Goal: Task Accomplishment & Management: Use online tool/utility

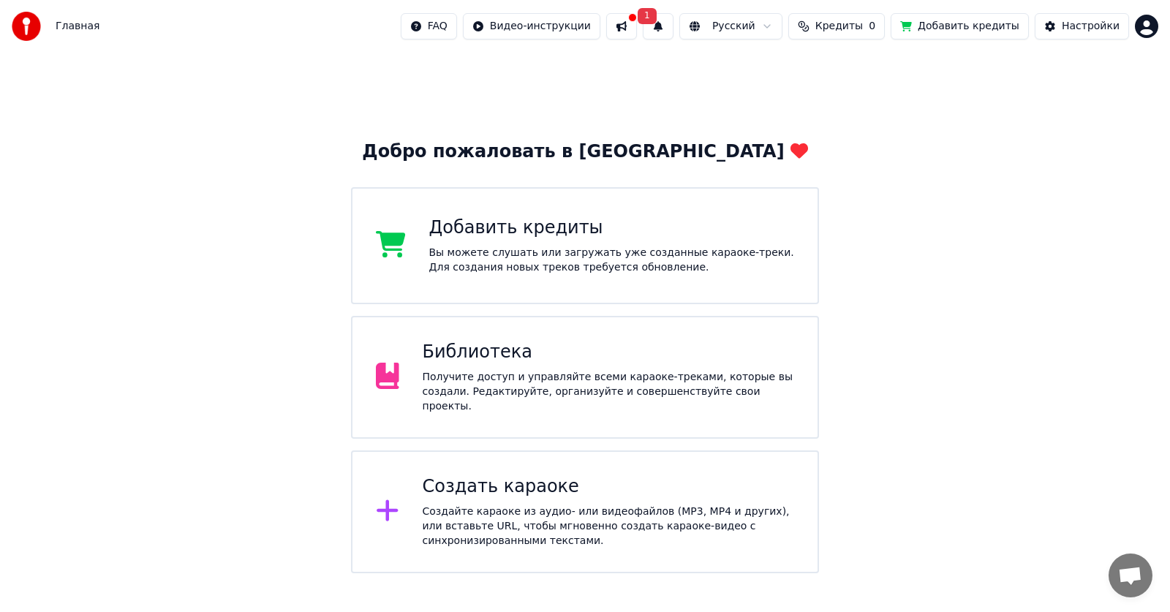
click at [470, 505] on div "Создайте караоке из аудио- или видеофайлов (MP3, MP4 и других), или вставьте UR…" at bounding box center [609, 527] width 372 height 44
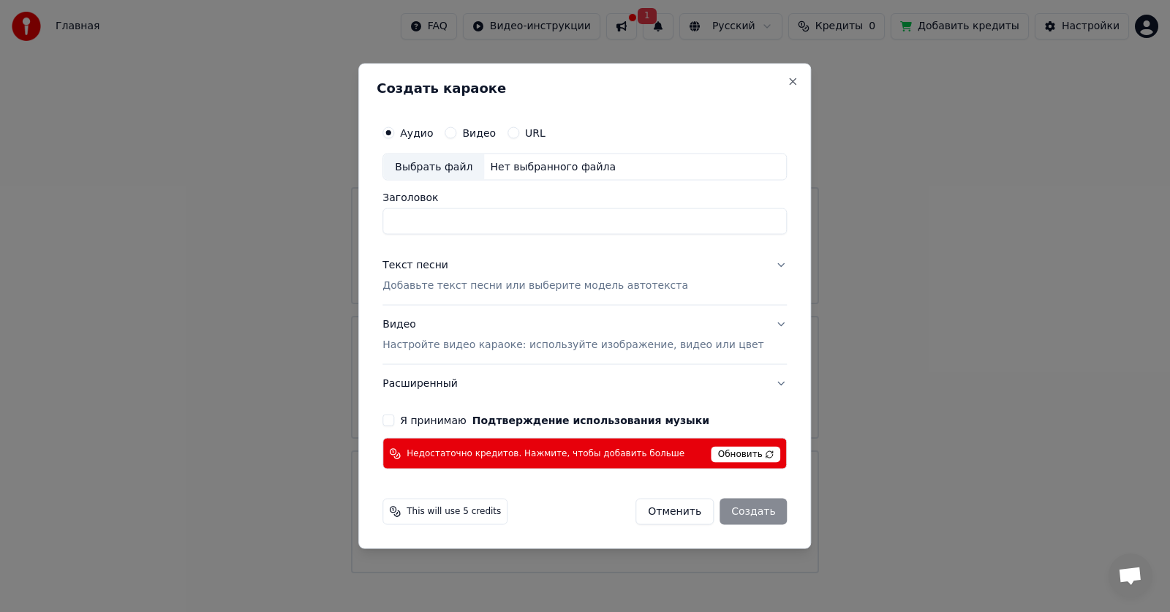
click at [701, 465] on div "Недостаточно кредитов. Нажмите, чтобы добавить больше Обновить" at bounding box center [585, 453] width 405 height 31
click at [712, 454] on span "Обновить" at bounding box center [746, 455] width 69 height 16
click at [394, 424] on button "Я принимаю Подтверждение использования музыки" at bounding box center [389, 421] width 12 height 12
click at [455, 514] on span "This will use 5 credits" at bounding box center [454, 512] width 94 height 12
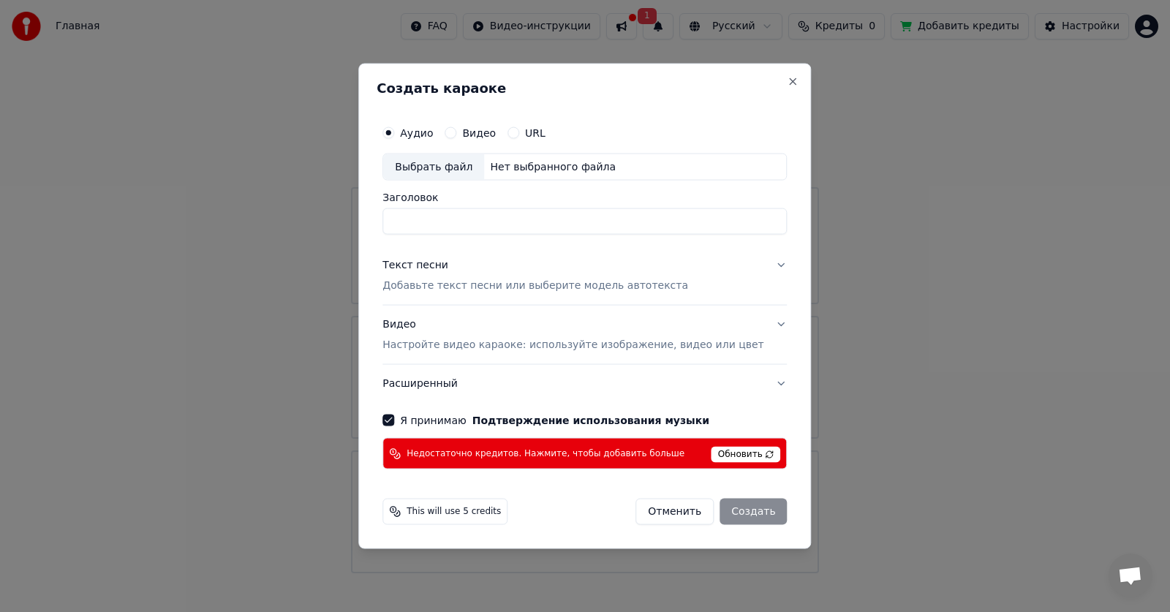
click at [462, 166] on div "Выбрать файл" at bounding box center [433, 167] width 101 height 26
type input "**********"
click at [759, 265] on button "Текст песни Добавьте текст песни или выберите модель автотекста" at bounding box center [585, 276] width 405 height 59
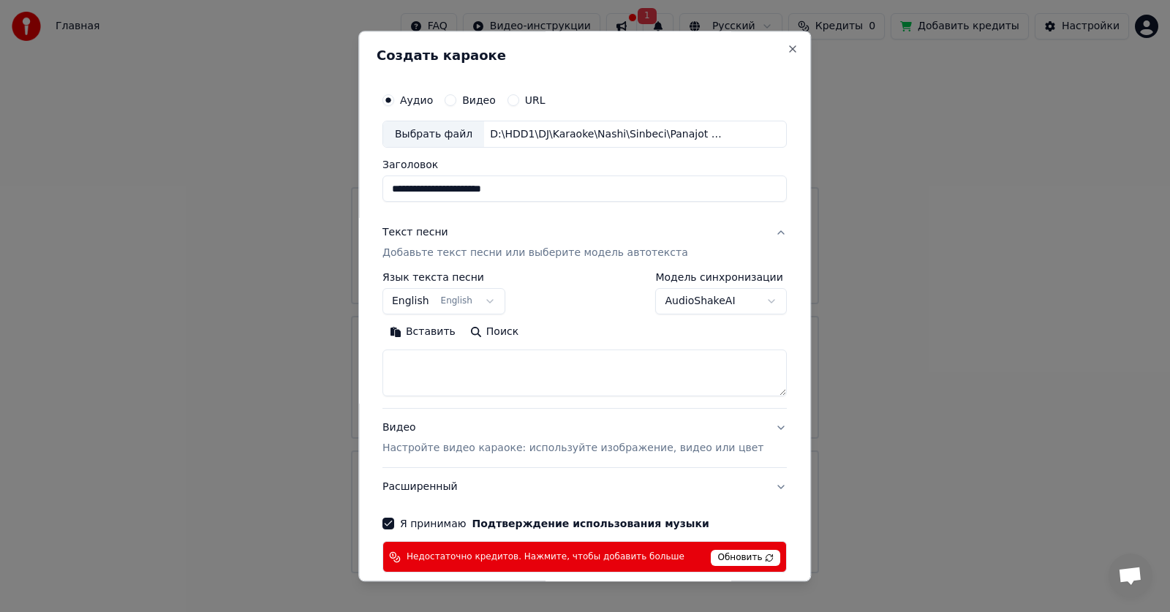
click at [465, 255] on p "Добавьте текст песни или выберите модель автотекста" at bounding box center [536, 254] width 306 height 15
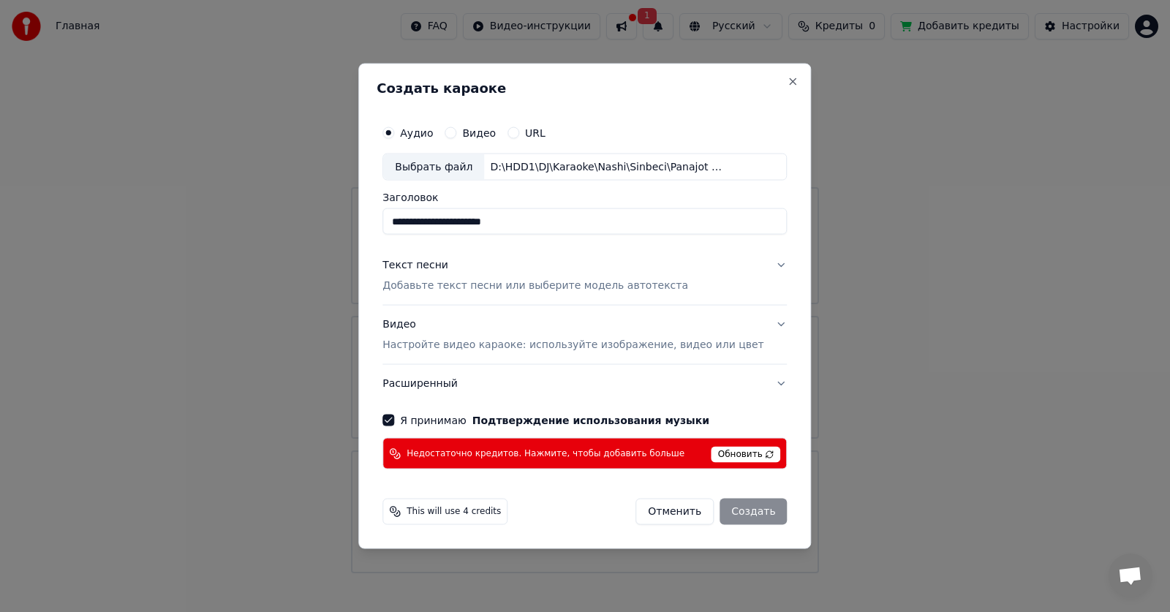
click at [464, 286] on p "Добавьте текст песни или выберите модель автотекста" at bounding box center [536, 286] width 306 height 15
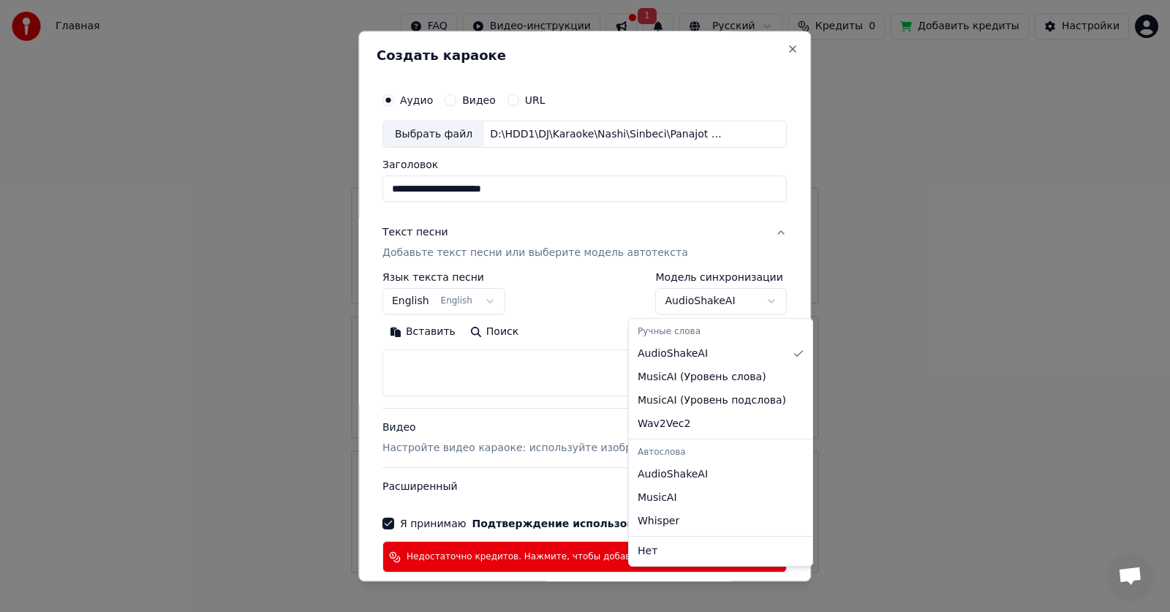
click at [725, 298] on body "Главная FAQ Видео-инструкции 1 Русский Кредиты 0 Добавить кредиты Настройки Доб…" at bounding box center [585, 286] width 1170 height 573
select select "********"
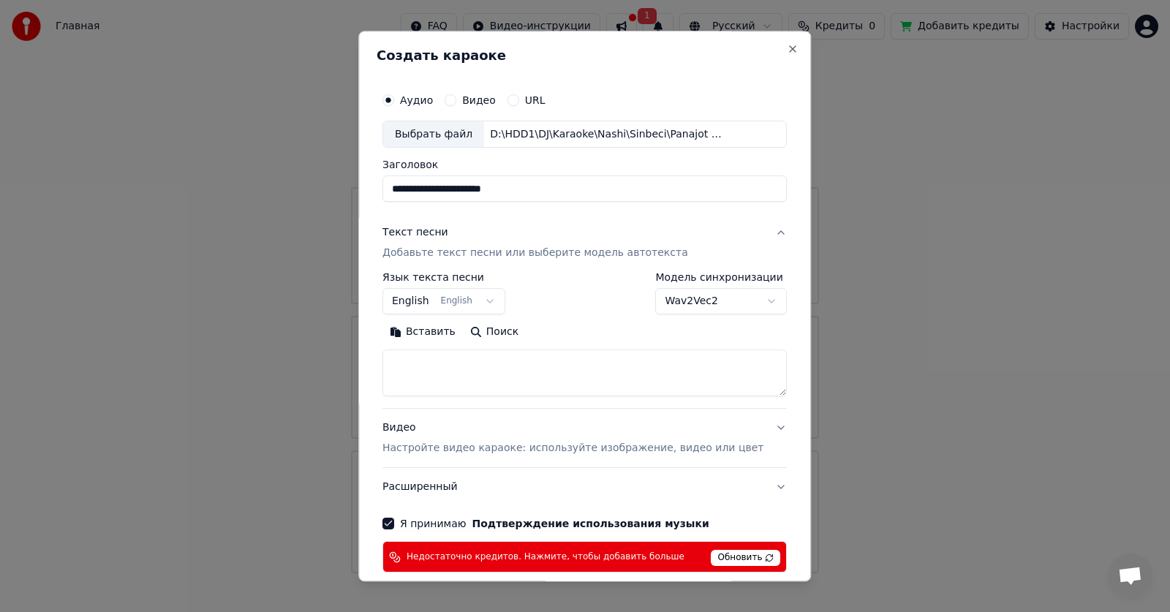
click at [442, 260] on p "Добавьте текст песни или выберите модель автотекста" at bounding box center [536, 254] width 306 height 15
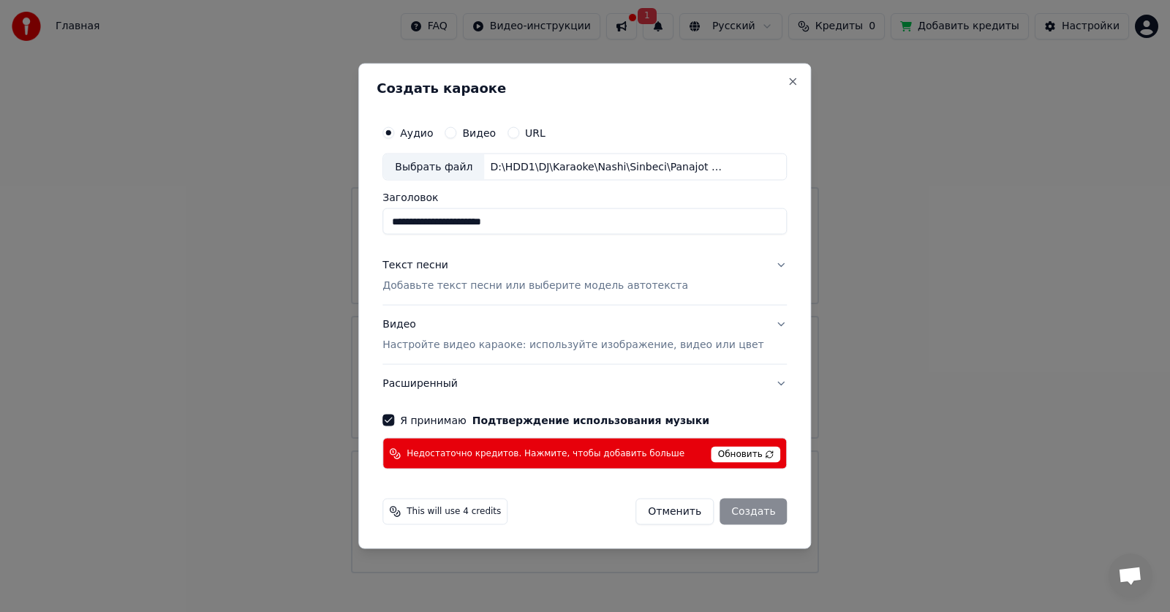
click at [442, 260] on div "Текст песни" at bounding box center [416, 265] width 66 height 15
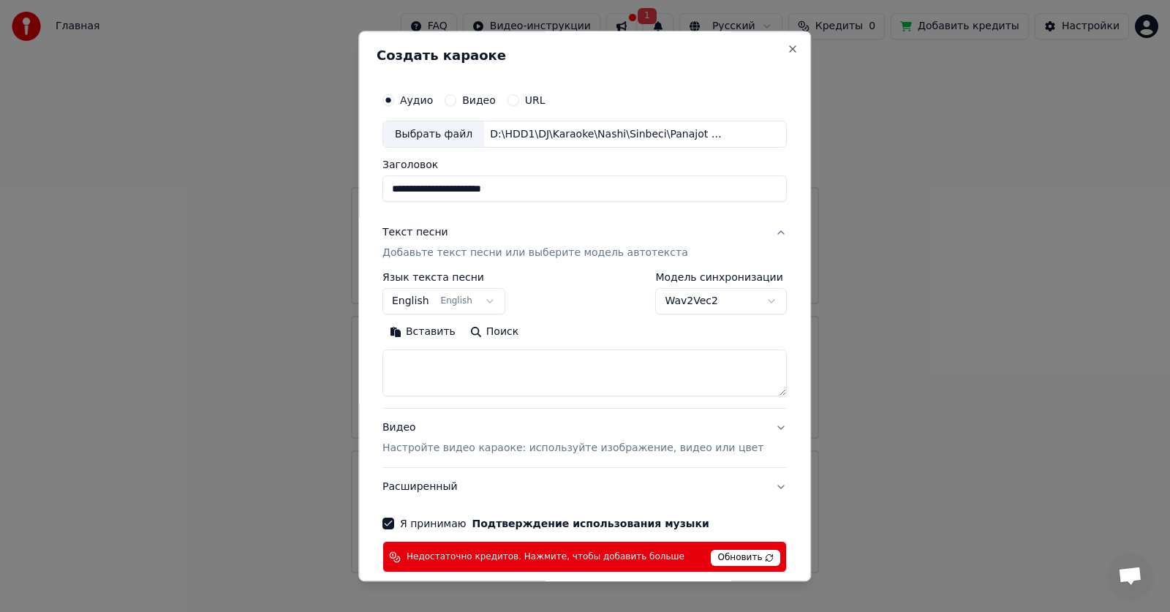
click at [442, 274] on label "Язык текста песни" at bounding box center [444, 278] width 123 height 10
click at [483, 301] on button "English English" at bounding box center [444, 302] width 123 height 26
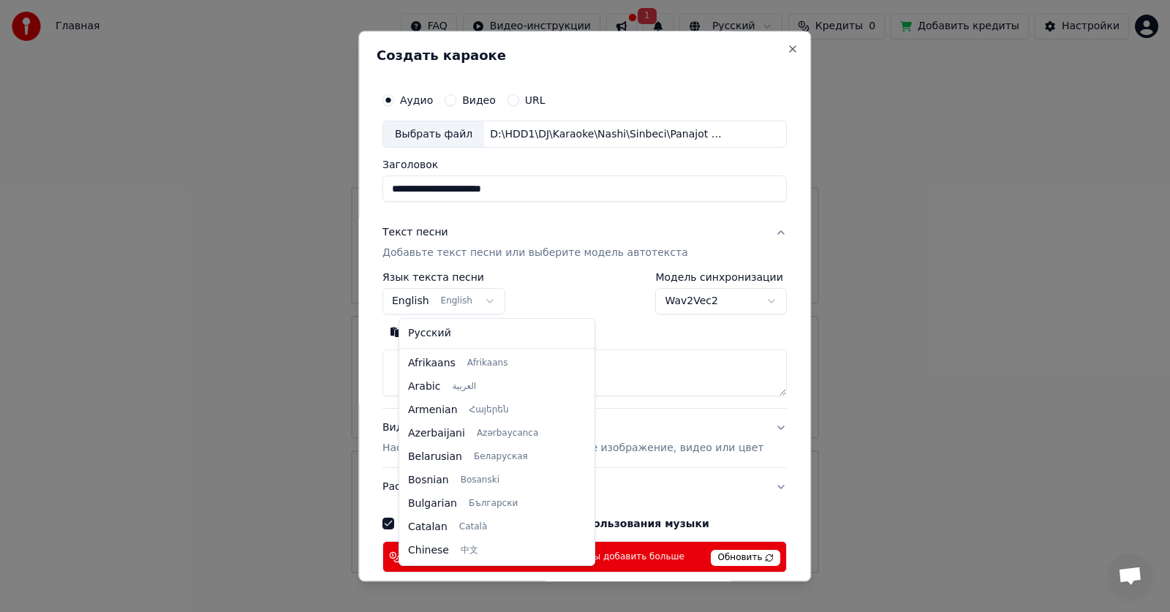
scroll to position [117, 0]
select select "**"
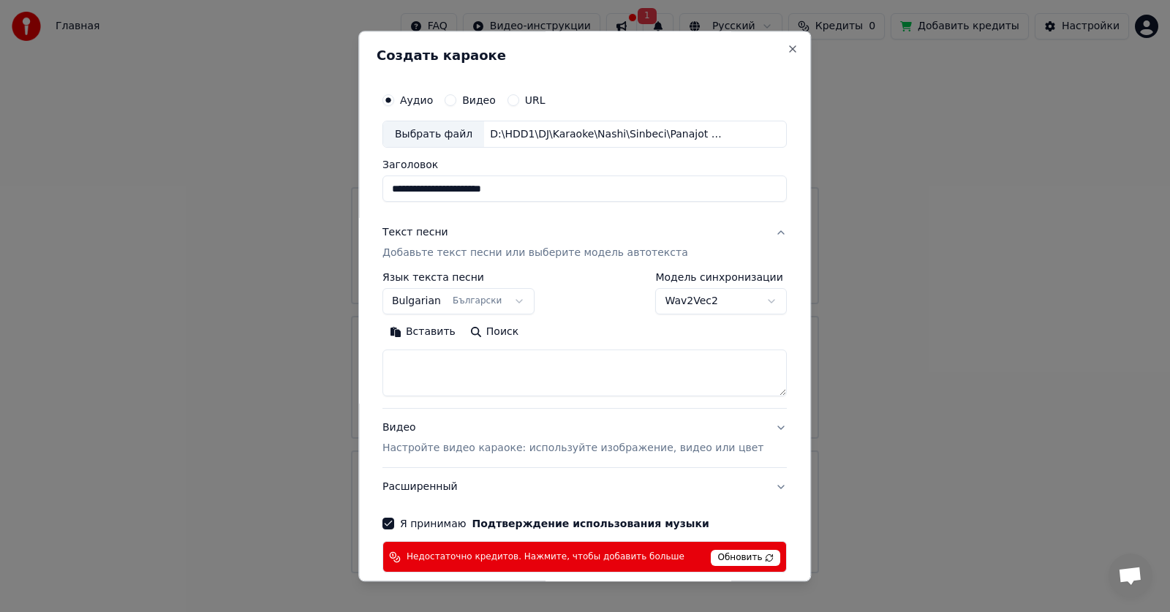
click at [503, 336] on button "Поиск" at bounding box center [494, 332] width 63 height 23
click at [541, 501] on button "Расширенный" at bounding box center [585, 488] width 405 height 38
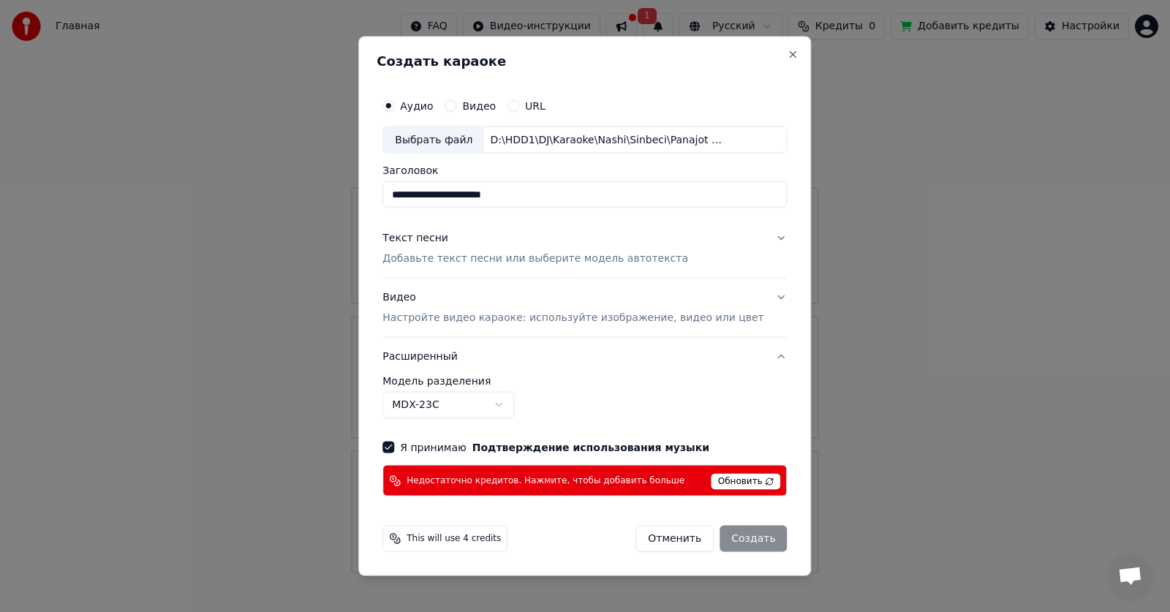
click at [546, 271] on button "Текст песни Добавьте текст песни или выберите модель автотекста" at bounding box center [585, 248] width 405 height 59
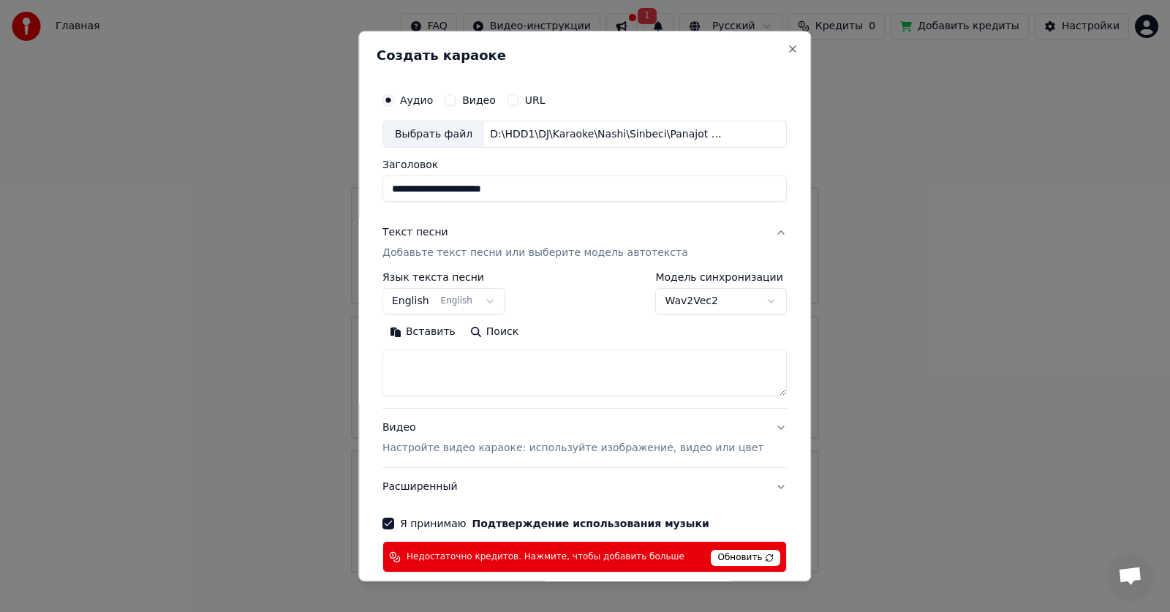
click at [582, 89] on div "Аудио Видео URL" at bounding box center [585, 100] width 405 height 29
click at [507, 375] on textarea at bounding box center [585, 373] width 405 height 47
paste textarea "**********"
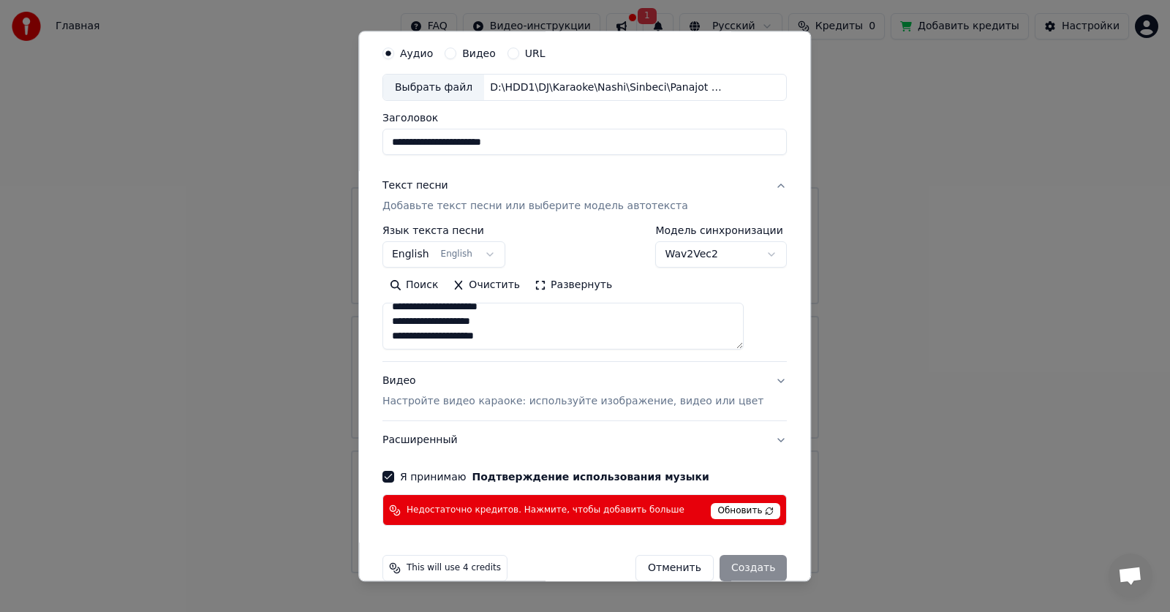
scroll to position [70, 0]
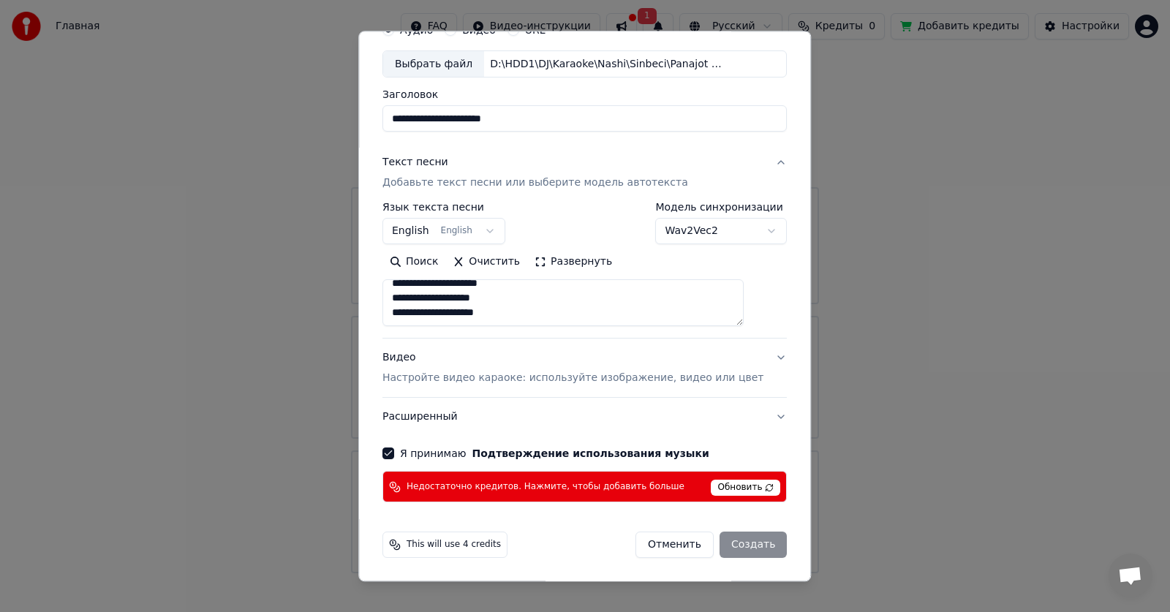
type textarea "**********"
click at [732, 546] on div "Отменить Создать" at bounding box center [711, 546] width 151 height 26
click at [720, 490] on span "Обновить" at bounding box center [746, 489] width 69 height 16
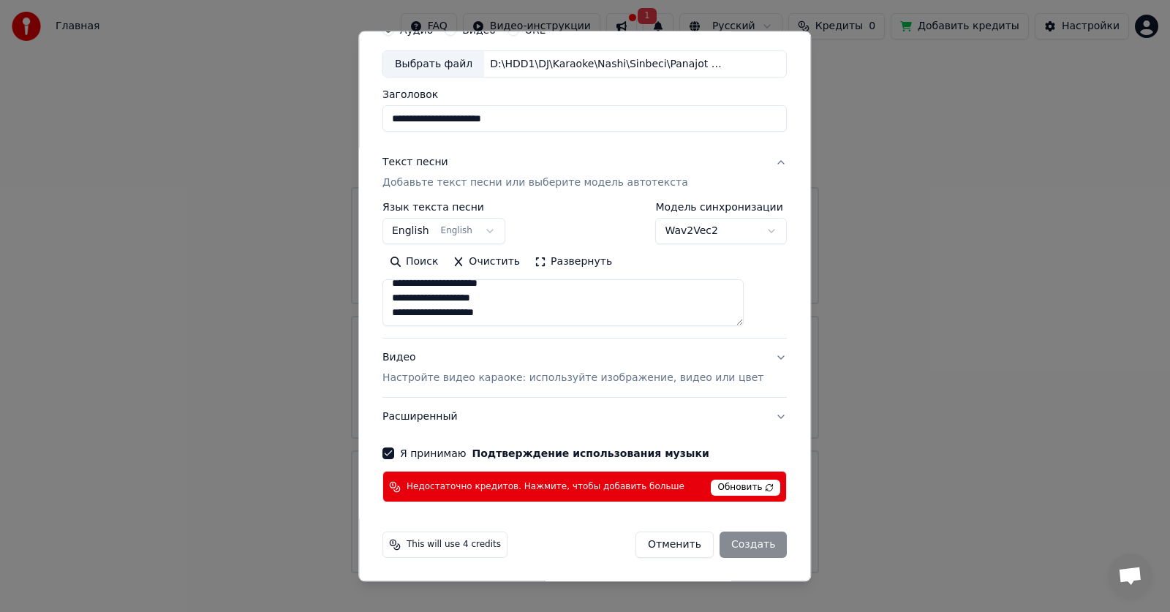
click at [737, 545] on div "Отменить Создать" at bounding box center [711, 546] width 151 height 26
click at [606, 487] on span "Недостаточно кредитов. Нажмите, чтобы добавить больше" at bounding box center [546, 487] width 278 height 12
click at [731, 538] on div "Отменить Создать" at bounding box center [711, 546] width 151 height 26
